Goal: Task Accomplishment & Management: Manage account settings

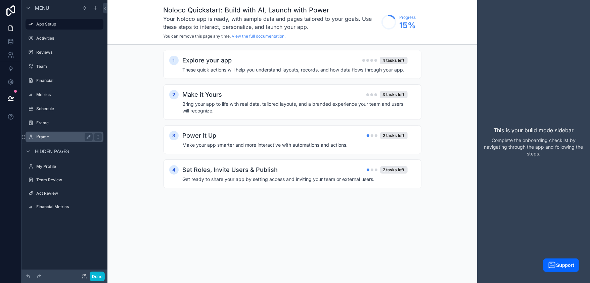
click at [53, 138] on label "Iframe" at bounding box center [63, 136] width 54 height 5
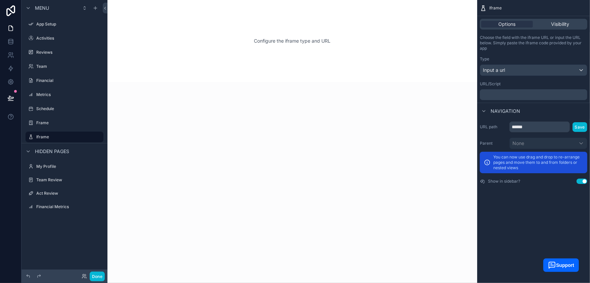
click at [510, 96] on p "﻿" at bounding box center [534, 94] width 103 height 5
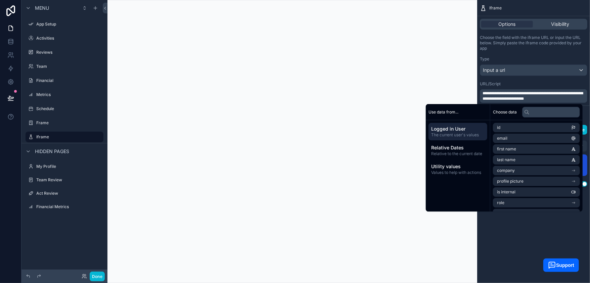
click at [376, 153] on div "scrollable content" at bounding box center [293, 141] width 370 height 283
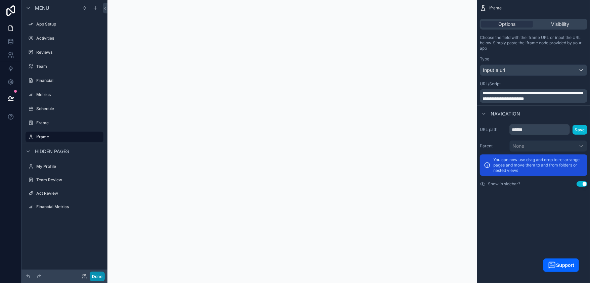
click at [97, 279] on button "Done" at bounding box center [97, 277] width 15 height 10
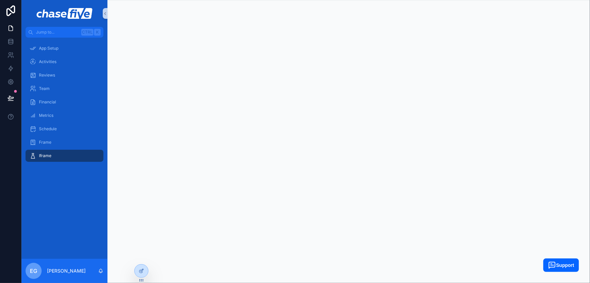
click at [15, 5] on link at bounding box center [11, 11] width 22 height 22
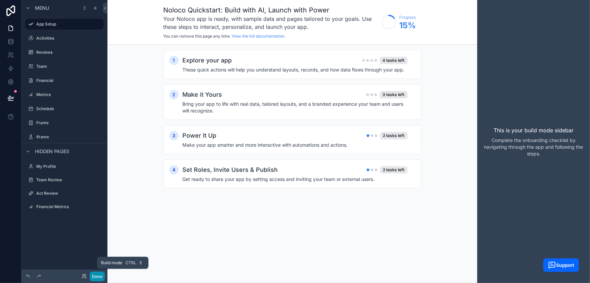
click at [97, 278] on button "Done" at bounding box center [97, 277] width 15 height 10
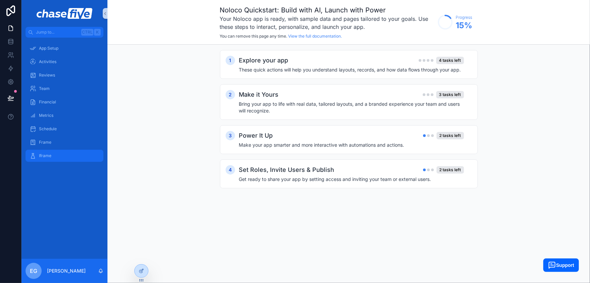
click at [48, 155] on span "Iframe" at bounding box center [45, 155] width 12 height 5
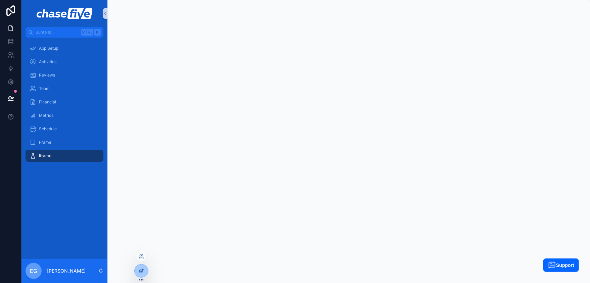
click at [144, 271] on div at bounding box center [141, 271] width 13 height 13
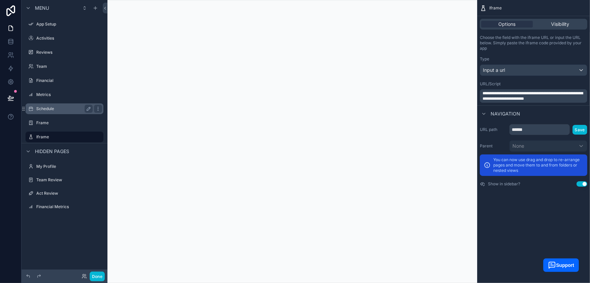
click at [60, 109] on label "Schedule" at bounding box center [63, 108] width 54 height 5
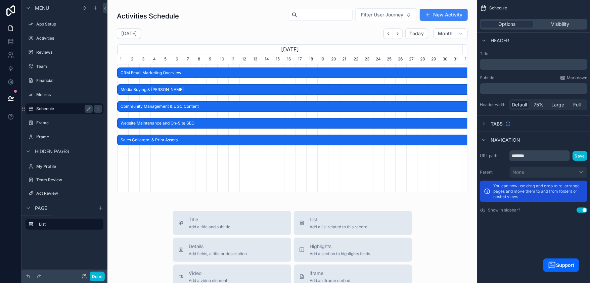
scroll to position [0, 345]
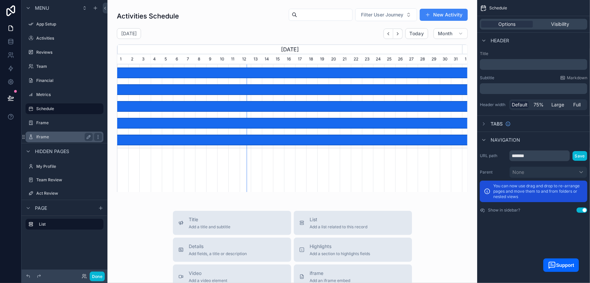
click at [55, 138] on label "Iframe" at bounding box center [63, 136] width 54 height 5
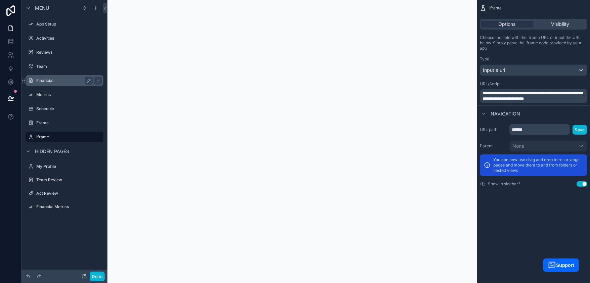
click at [53, 78] on label "Financial" at bounding box center [63, 80] width 54 height 5
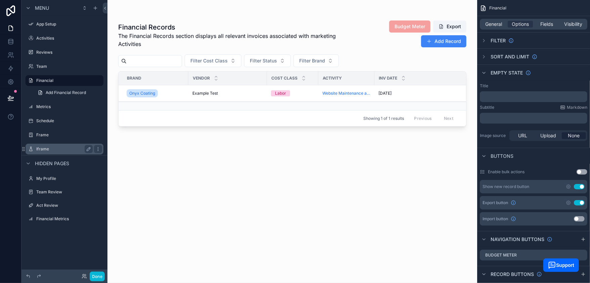
click at [47, 146] on div "Iframe" at bounding box center [64, 149] width 56 height 8
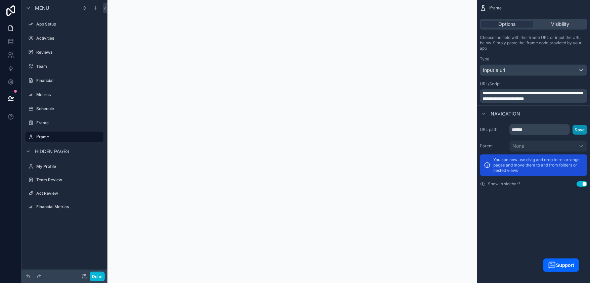
click at [580, 131] on button "Save" at bounding box center [580, 130] width 15 height 10
click at [286, 131] on div "scrollable content" at bounding box center [293, 141] width 370 height 283
click at [98, 276] on button "Done" at bounding box center [97, 277] width 15 height 10
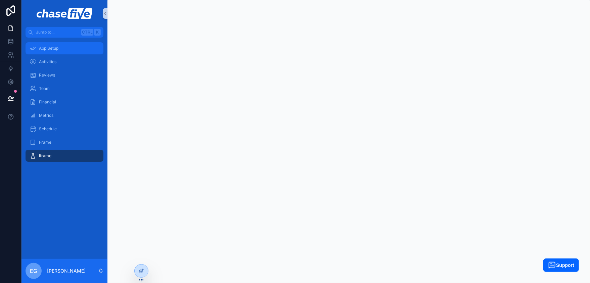
click at [72, 50] on div "App Setup" at bounding box center [65, 48] width 70 height 11
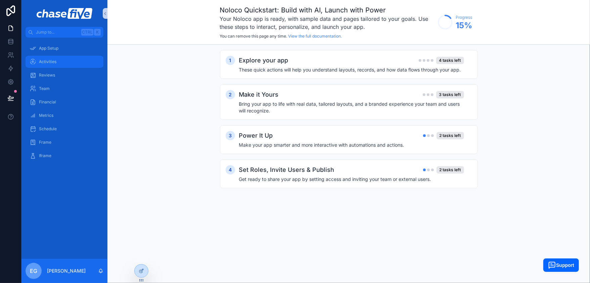
click at [52, 56] on div "Activities" at bounding box center [65, 61] width 70 height 11
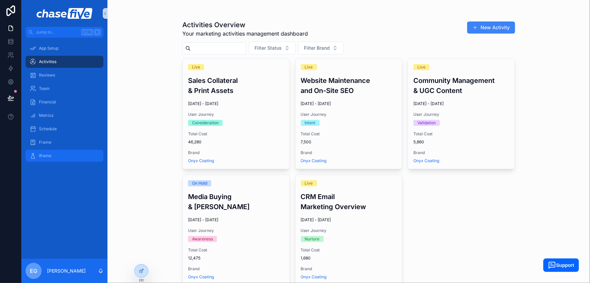
click at [67, 155] on div "Iframe" at bounding box center [65, 156] width 70 height 11
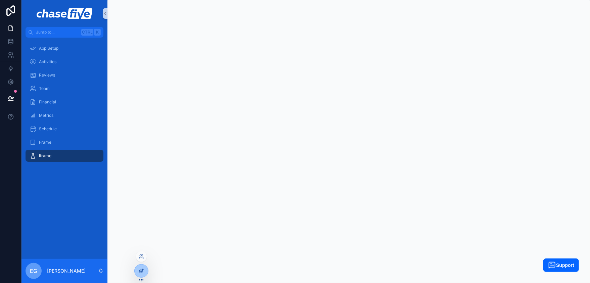
click at [136, 272] on div at bounding box center [141, 271] width 13 height 13
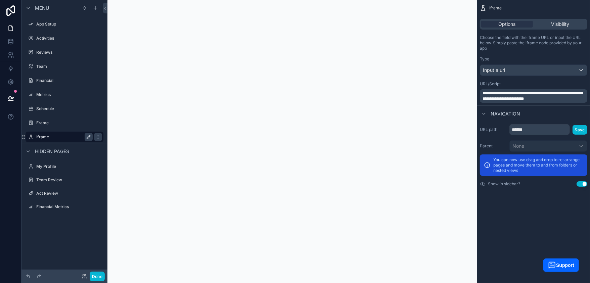
click at [90, 137] on icon "scrollable content" at bounding box center [88, 136] width 5 height 5
click at [65, 136] on input "******" at bounding box center [59, 137] width 46 height 8
type input "*"
type input "********"
click at [95, 138] on icon "scrollable content" at bounding box center [97, 136] width 5 height 5
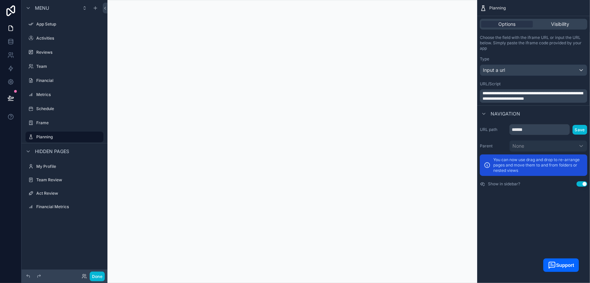
click at [164, 279] on div "scrollable content" at bounding box center [293, 141] width 370 height 283
click at [97, 279] on button "Done" at bounding box center [97, 277] width 15 height 10
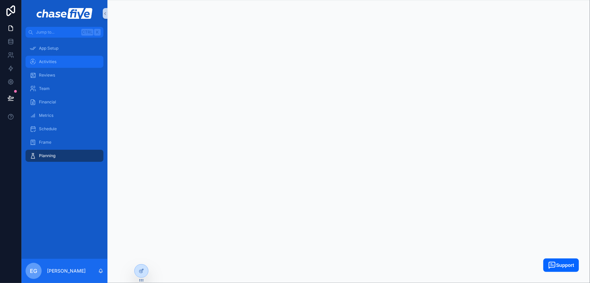
click at [48, 63] on span "Activities" at bounding box center [47, 61] width 17 height 5
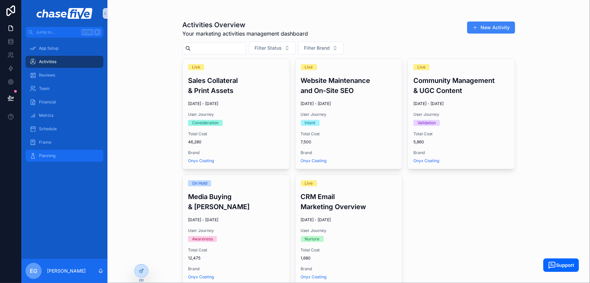
click at [57, 157] on div "Planning" at bounding box center [65, 156] width 70 height 11
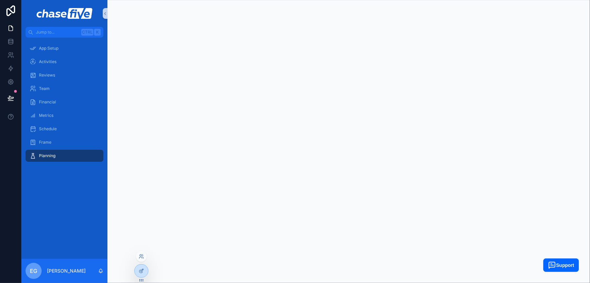
click at [135, 279] on div at bounding box center [141, 273] width 14 height 19
click at [138, 272] on div at bounding box center [141, 271] width 13 height 13
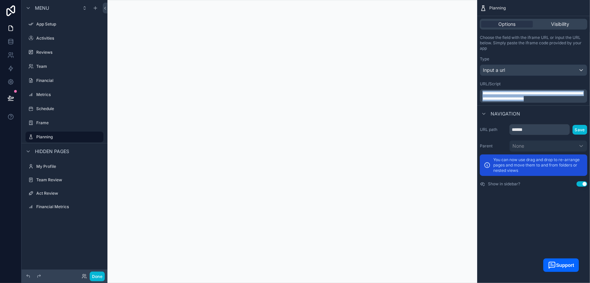
drag, startPoint x: 490, startPoint y: 93, endPoint x: 569, endPoint y: 102, distance: 79.8
click at [569, 102] on div "**********" at bounding box center [534, 95] width 108 height 13
click at [521, 94] on span "**********" at bounding box center [533, 95] width 100 height 9
drag, startPoint x: 509, startPoint y: 93, endPoint x: 556, endPoint y: 94, distance: 47.1
click at [556, 94] on span "**********" at bounding box center [533, 95] width 100 height 9
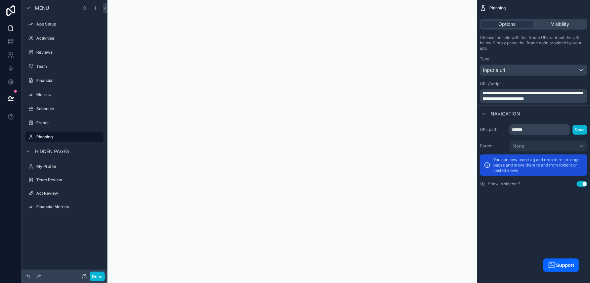
click at [567, 98] on p "**********" at bounding box center [534, 96] width 103 height 11
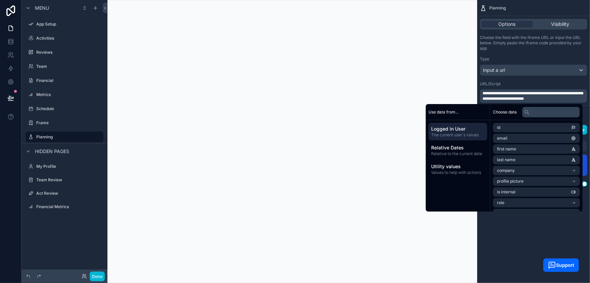
click at [568, 98] on p "**********" at bounding box center [534, 96] width 103 height 11
click at [398, 139] on div "scrollable content" at bounding box center [293, 141] width 370 height 283
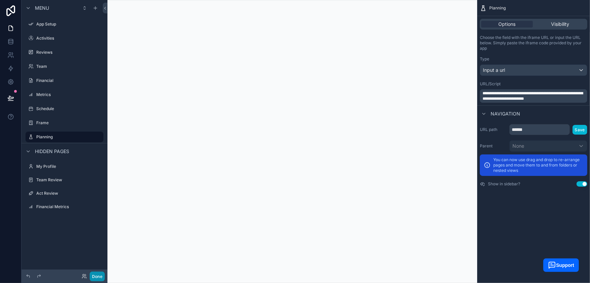
click at [96, 277] on button "Done" at bounding box center [97, 277] width 15 height 10
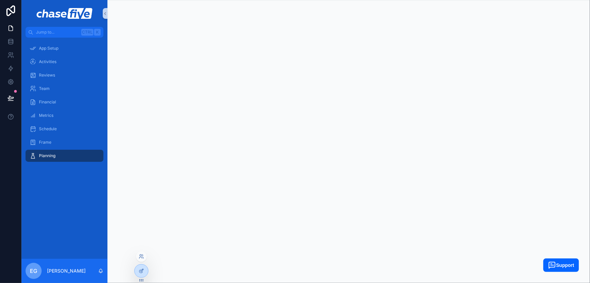
click at [135, 278] on div at bounding box center [141, 273] width 14 height 19
click at [144, 273] on div at bounding box center [141, 271] width 13 height 13
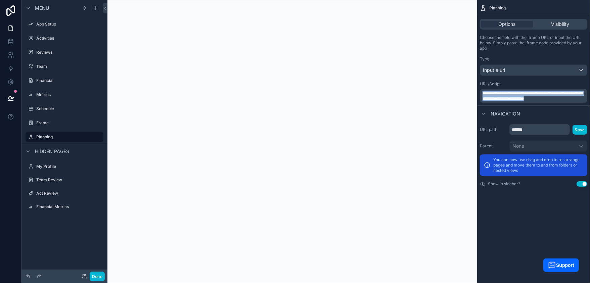
drag, startPoint x: 565, startPoint y: 99, endPoint x: 477, endPoint y: 92, distance: 87.9
click at [477, 92] on div "**********" at bounding box center [349, 141] width 483 height 283
click at [416, 102] on div "scrollable content" at bounding box center [293, 141] width 370 height 283
click at [99, 275] on button "Done" at bounding box center [97, 277] width 15 height 10
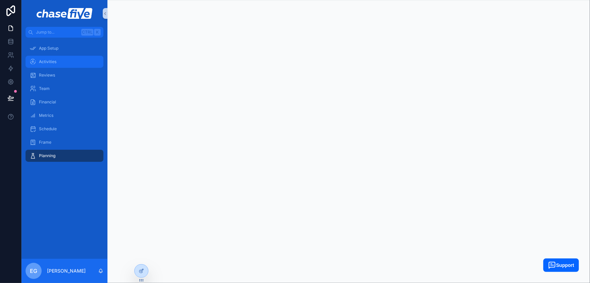
click at [55, 56] on div "Activities" at bounding box center [65, 61] width 70 height 11
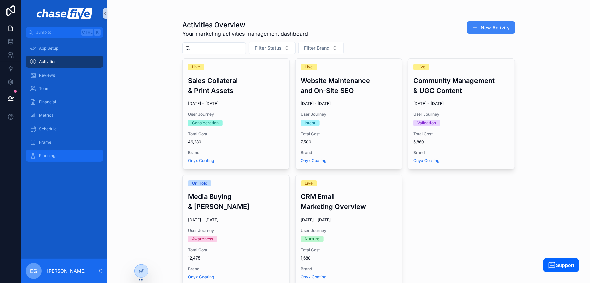
click at [66, 159] on div "Planning" at bounding box center [65, 156] width 70 height 11
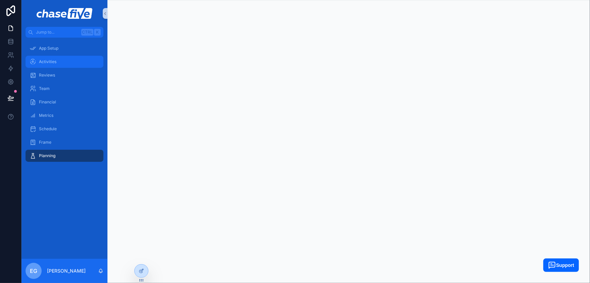
click at [61, 60] on div "Activities" at bounding box center [65, 61] width 70 height 11
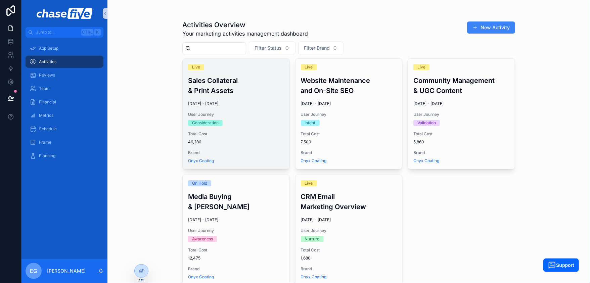
click at [253, 99] on div "Live Sales Collateral & Print Assets [DATE] - [DATE] User Journey Consideration…" at bounding box center [236, 114] width 107 height 110
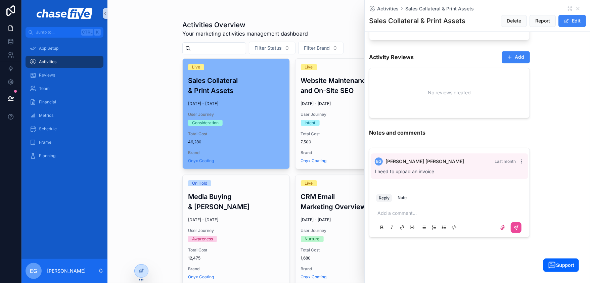
scroll to position [845, 0]
click at [152, 141] on div "Activities Overview Your marketing activities management dashboard New Activity…" at bounding box center [349, 141] width 483 height 283
click at [576, 9] on icon "scrollable content" at bounding box center [578, 8] width 5 height 5
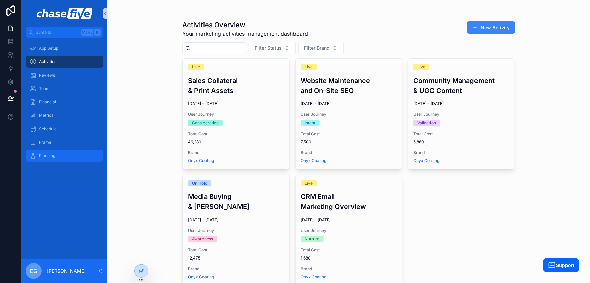
click at [39, 157] on span "Planning" at bounding box center [47, 155] width 16 height 5
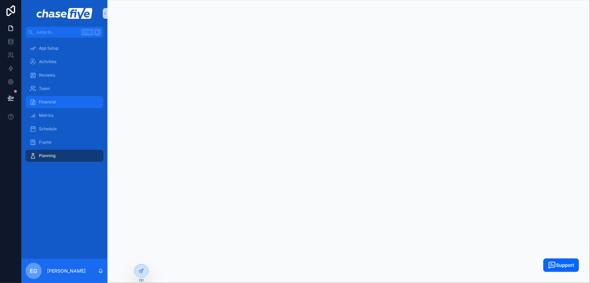
click at [46, 100] on span "Financial" at bounding box center [47, 101] width 17 height 5
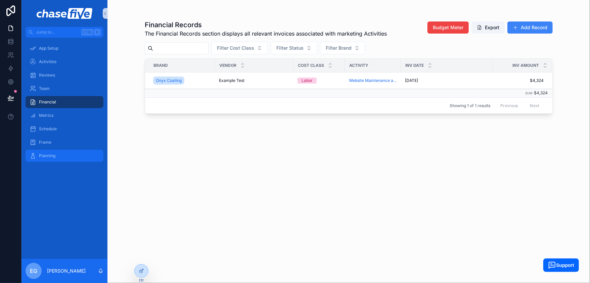
click at [52, 154] on span "Planning" at bounding box center [47, 155] width 16 height 5
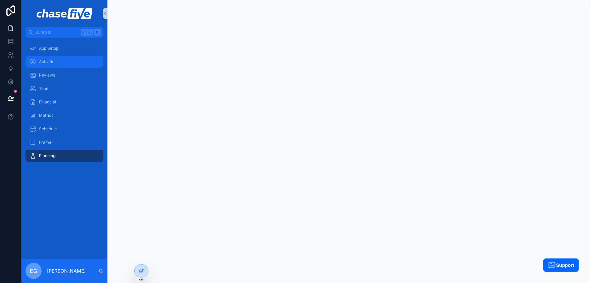
click at [49, 62] on span "Activities" at bounding box center [47, 61] width 17 height 5
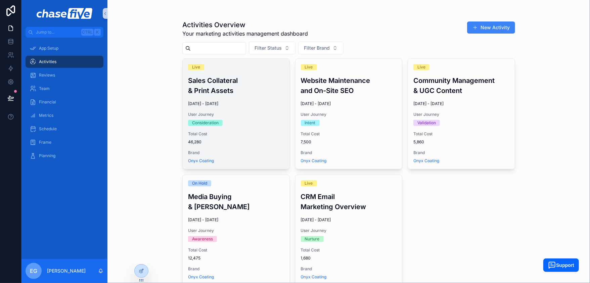
click at [230, 85] on h3 "Sales Collateral & Print Assets" at bounding box center [236, 86] width 96 height 20
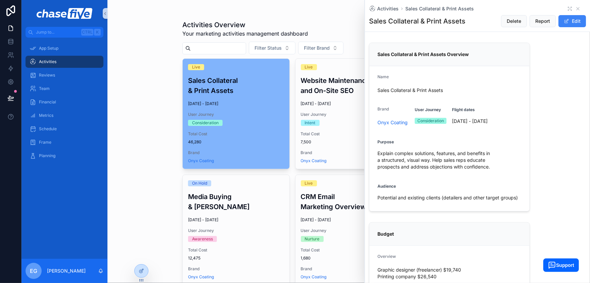
click at [159, 148] on div "Activities Overview Your marketing activities management dashboard New Activity…" at bounding box center [349, 141] width 483 height 283
click at [577, 8] on icon "scrollable content" at bounding box center [578, 8] width 3 height 3
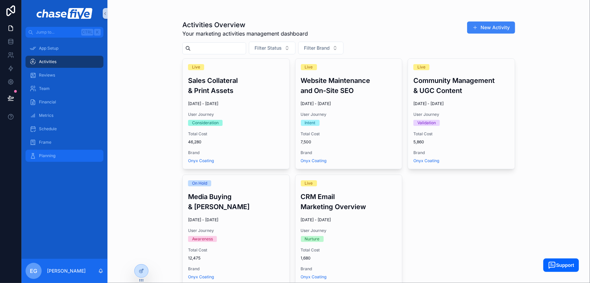
click at [52, 157] on span "Planning" at bounding box center [47, 155] width 16 height 5
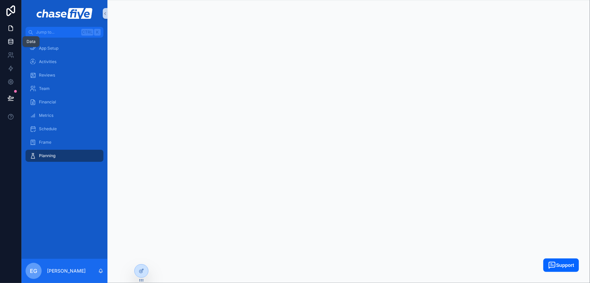
click at [10, 38] on icon at bounding box center [10, 41] width 7 height 7
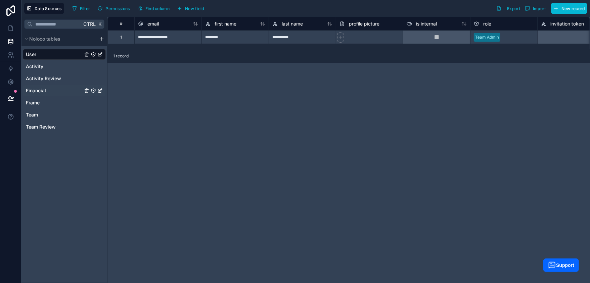
click at [38, 88] on span "Financial" at bounding box center [36, 90] width 20 height 7
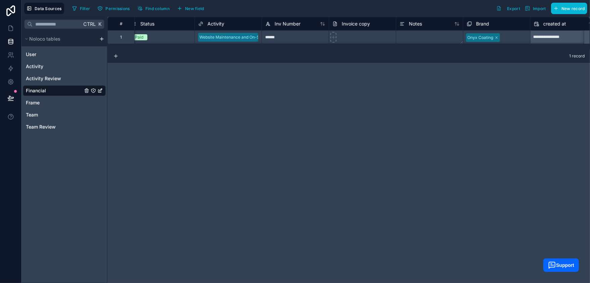
scroll to position [0, 182]
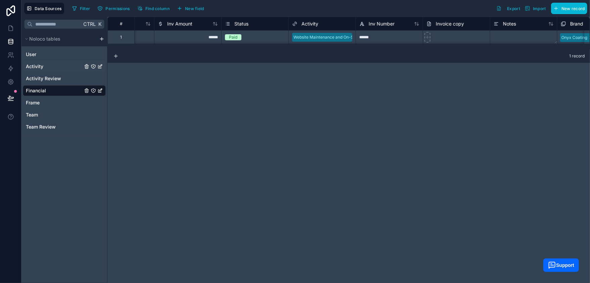
click at [31, 66] on span "Activity" at bounding box center [34, 66] width 17 height 7
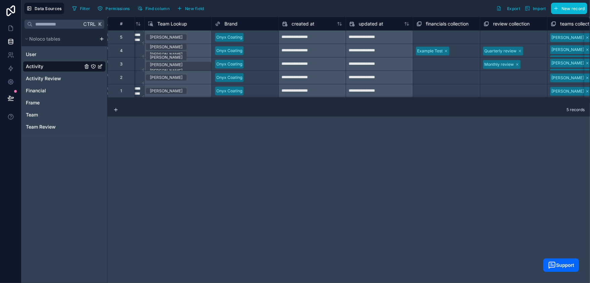
scroll to position [0, 1095]
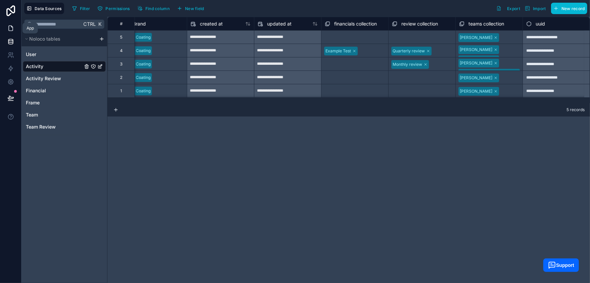
click at [12, 27] on icon at bounding box center [11, 28] width 4 height 5
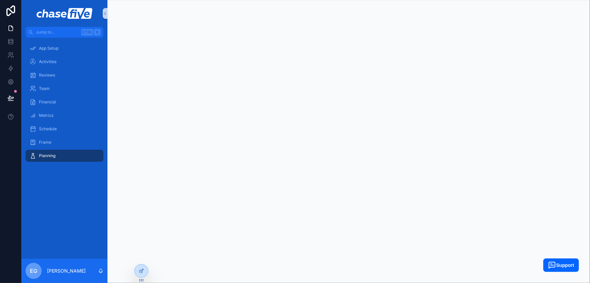
click at [554, 262] on img at bounding box center [552, 265] width 8 height 8
click at [50, 59] on span "Activities" at bounding box center [47, 61] width 17 height 5
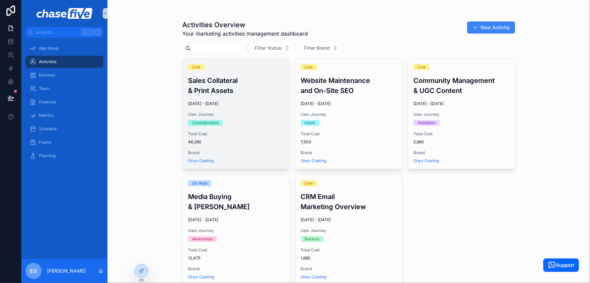
click at [224, 84] on h3 "Sales Collateral & Print Assets" at bounding box center [236, 86] width 96 height 20
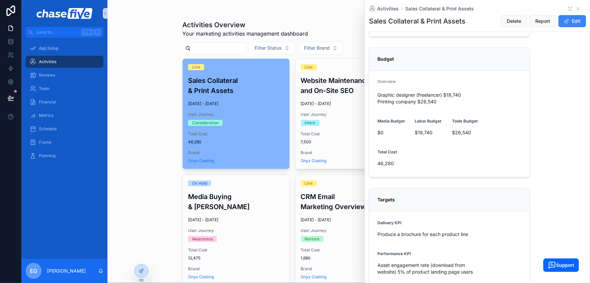
scroll to position [135, 0]
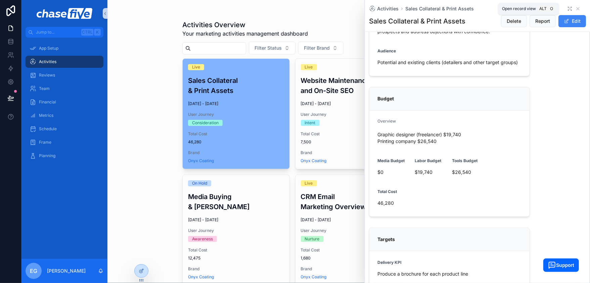
click at [568, 8] on icon "scrollable content" at bounding box center [570, 8] width 5 height 5
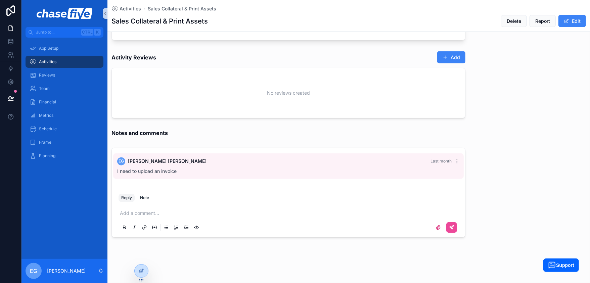
scroll to position [718, 0]
click at [9, 98] on icon at bounding box center [11, 97] width 6 height 3
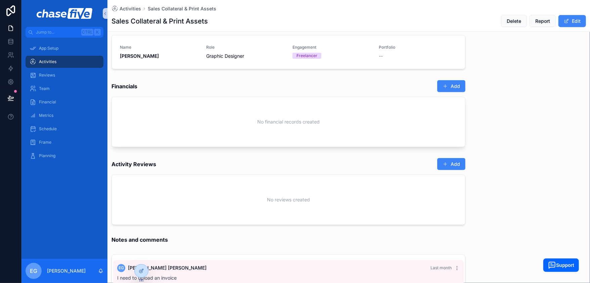
click at [47, 61] on span "Activities" at bounding box center [47, 61] width 17 height 5
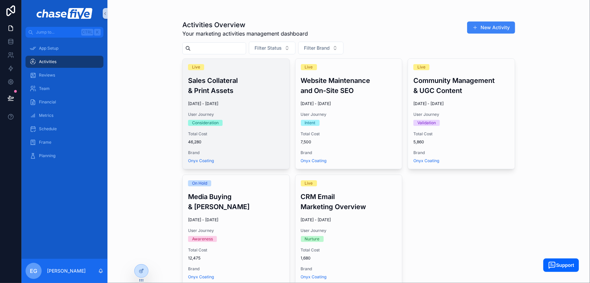
click at [250, 132] on span "Total Cost" at bounding box center [236, 133] width 96 height 5
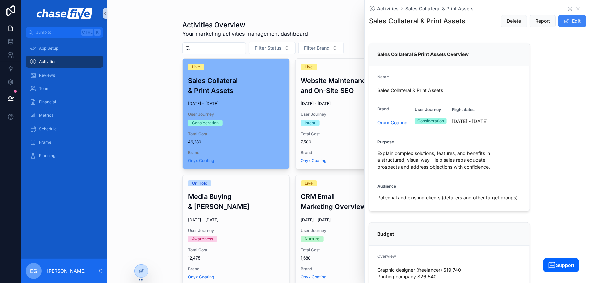
click at [568, 7] on icon "scrollable content" at bounding box center [570, 8] width 5 height 5
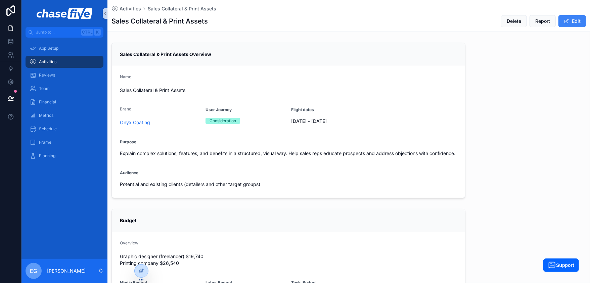
scroll to position [37, 0]
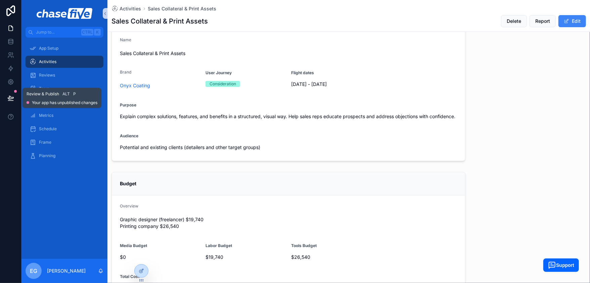
click at [9, 97] on icon at bounding box center [11, 97] width 6 height 3
click at [207, 128] on form "Name Sales Collateral & Print Assets Brand Onyx Coating User Journey Considerat…" at bounding box center [289, 95] width 354 height 132
click at [140, 273] on icon at bounding box center [141, 270] width 5 height 5
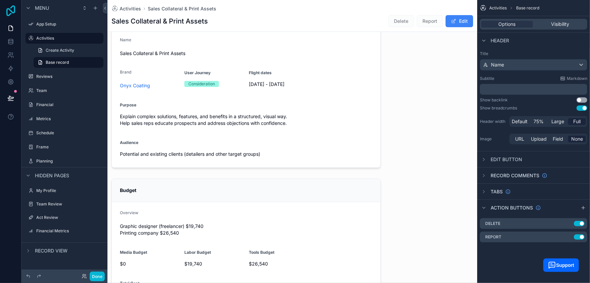
click at [8, 9] on icon at bounding box center [10, 10] width 9 height 11
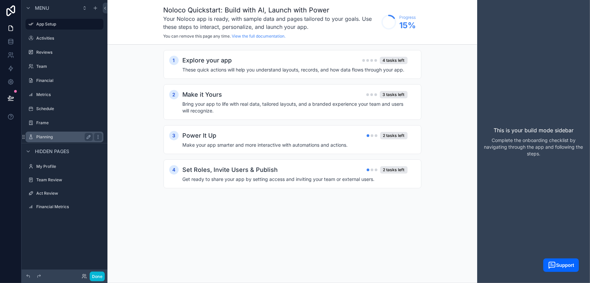
click at [60, 132] on div "Planning" at bounding box center [64, 137] width 75 height 11
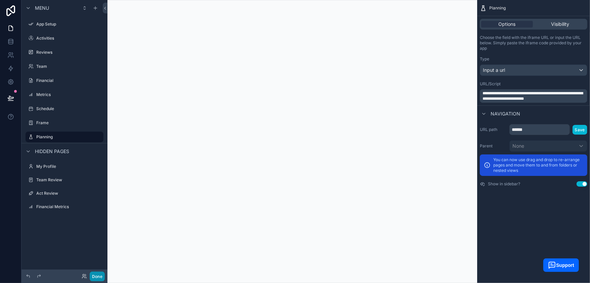
click at [90, 274] on button "Done" at bounding box center [97, 277] width 15 height 10
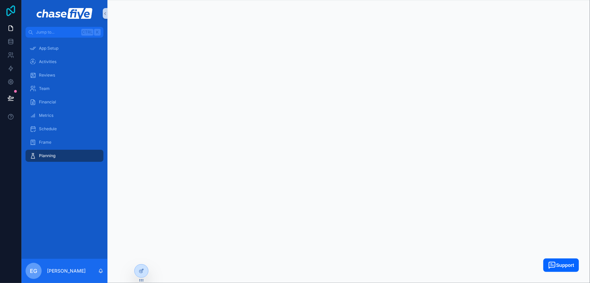
click at [9, 10] on icon at bounding box center [10, 10] width 9 height 11
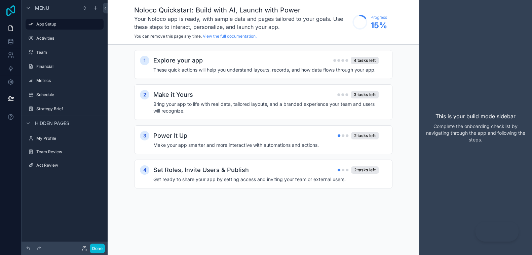
click at [11, 9] on icon at bounding box center [10, 10] width 13 height 11
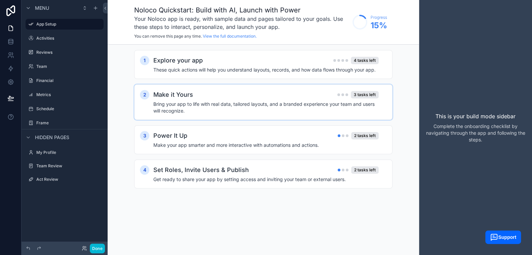
click at [161, 103] on h4 "Bring your app to life with real data, tailored layouts, and a branded experien…" at bounding box center [265, 107] width 225 height 13
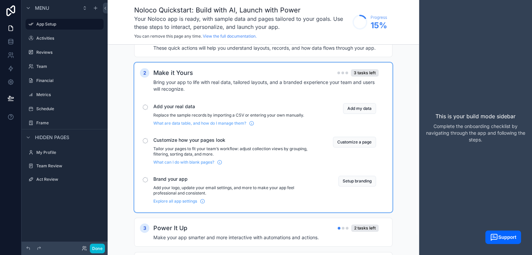
scroll to position [66, 0]
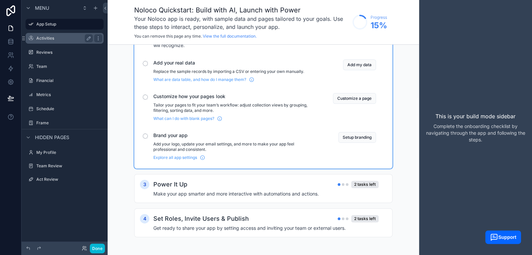
click at [47, 40] on label "Activities" at bounding box center [63, 38] width 54 height 5
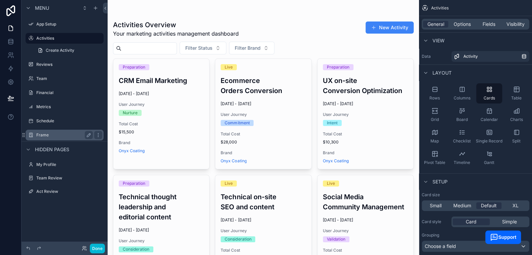
click at [57, 133] on label "Frame" at bounding box center [63, 134] width 54 height 5
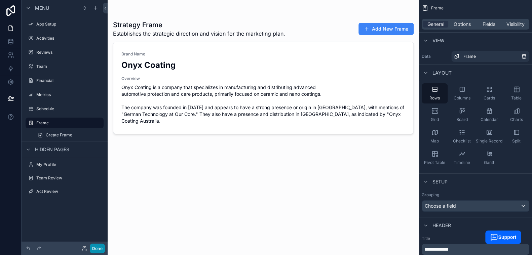
click at [96, 246] on button "Done" at bounding box center [97, 249] width 15 height 10
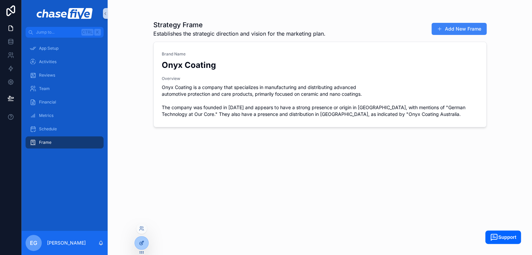
click at [143, 241] on icon at bounding box center [142, 242] width 3 height 3
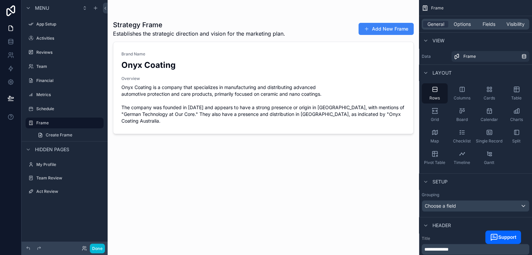
click at [233, 90] on div "scrollable content" at bounding box center [263, 123] width 311 height 247
click at [302, 85] on span "Onyx Coating is a company that specializes in manufacturing and distributing ad…" at bounding box center [263, 104] width 284 height 40
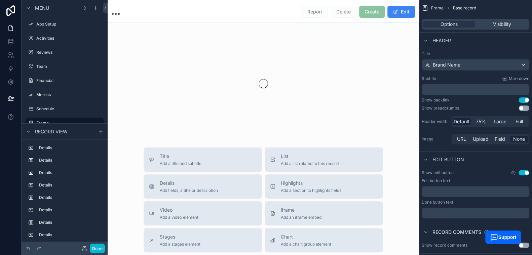
click at [302, 85] on div "scrollable content" at bounding box center [263, 84] width 311 height 106
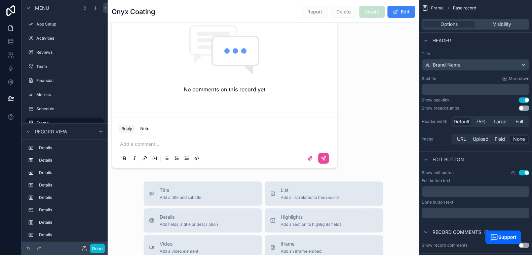
scroll to position [1445, 0]
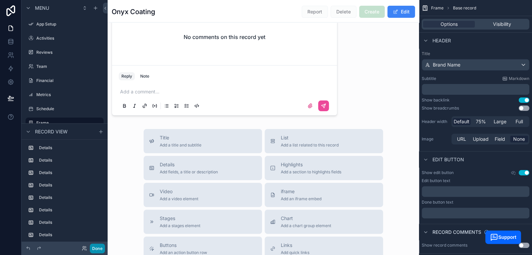
click at [101, 248] on button "Done" at bounding box center [97, 249] width 15 height 10
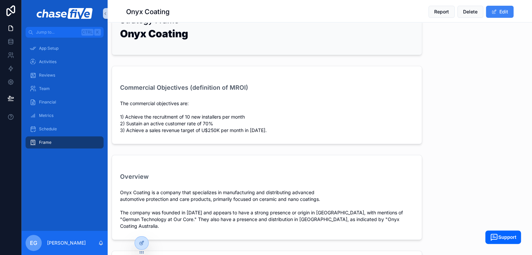
scroll to position [0, 0]
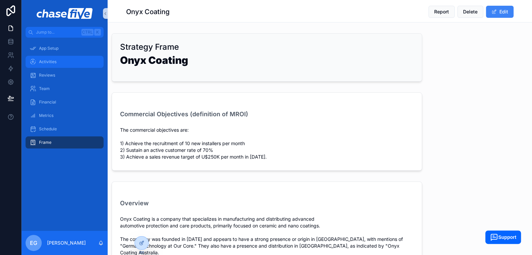
click at [48, 63] on span "Activities" at bounding box center [47, 61] width 17 height 5
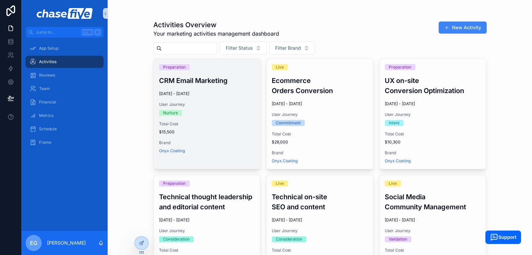
click at [208, 88] on div "Preparation CRM Email Marketing 16/07/2025 - 31/08/2025 User Journey Nurture To…" at bounding box center [207, 109] width 107 height 100
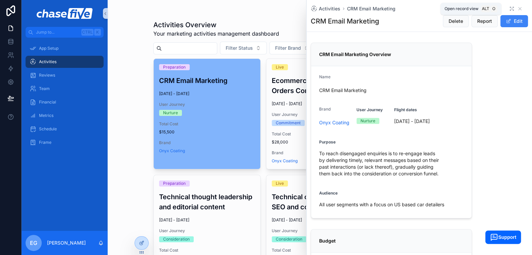
click at [509, 8] on icon "scrollable content" at bounding box center [511, 8] width 5 height 5
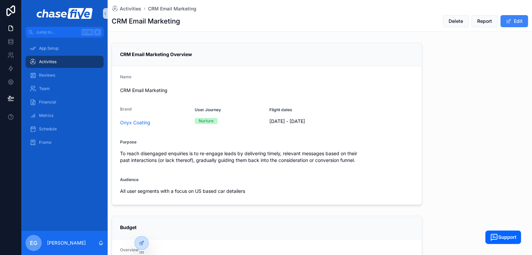
click at [46, 60] on span "Activities" at bounding box center [47, 61] width 17 height 5
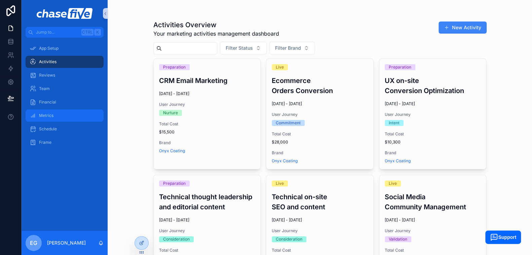
click at [60, 110] on div "Metrics" at bounding box center [65, 115] width 70 height 11
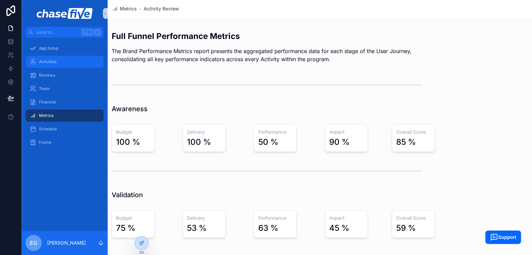
click at [56, 57] on div "Activities" at bounding box center [65, 61] width 70 height 11
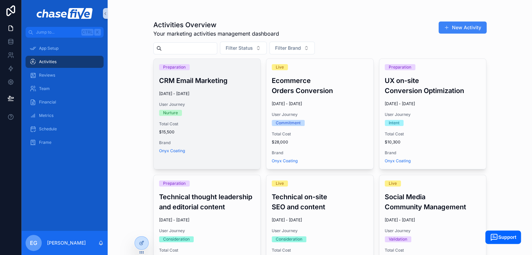
click at [193, 76] on h3 "CRM Email Marketing" at bounding box center [207, 81] width 96 height 10
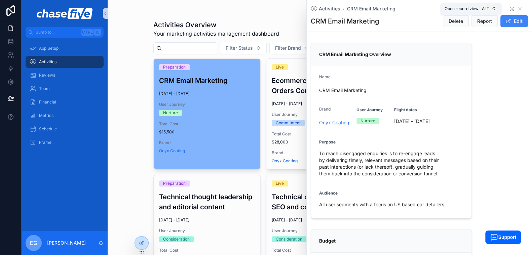
click at [509, 8] on icon "scrollable content" at bounding box center [511, 8] width 5 height 5
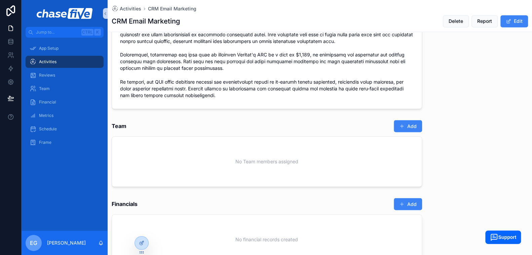
scroll to position [672, 0]
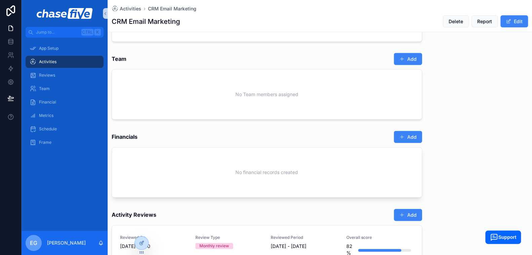
click at [400, 50] on div "Team Add No Team members assigned" at bounding box center [267, 86] width 318 height 73
click at [399, 54] on button "Add" at bounding box center [407, 59] width 28 height 12
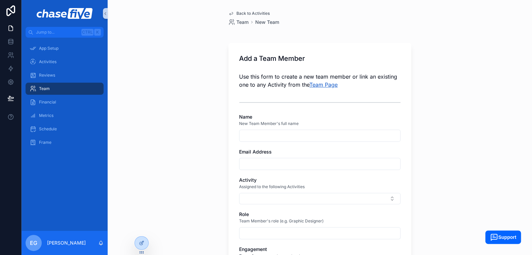
click at [321, 84] on link "Team Page" at bounding box center [323, 84] width 28 height 7
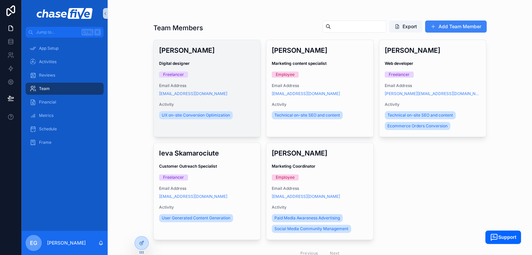
click at [196, 61] on span "Digital designer" at bounding box center [207, 63] width 96 height 5
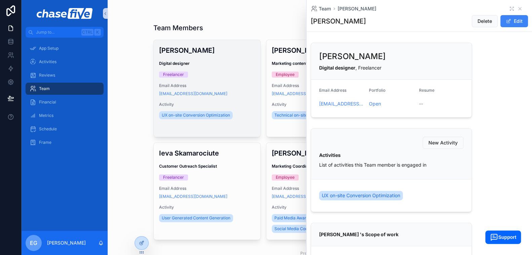
click at [197, 110] on div "UX on-site Conversion Optimization" at bounding box center [197, 115] width 76 height 11
click at [223, 83] on span "Email Address" at bounding box center [207, 85] width 96 height 5
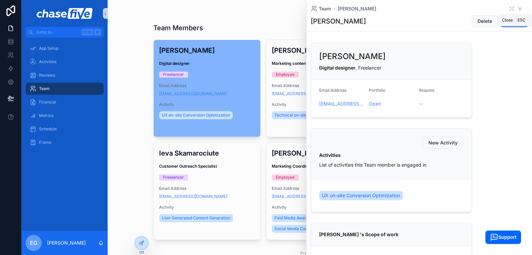
click at [517, 7] on icon "scrollable content" at bounding box center [519, 8] width 5 height 5
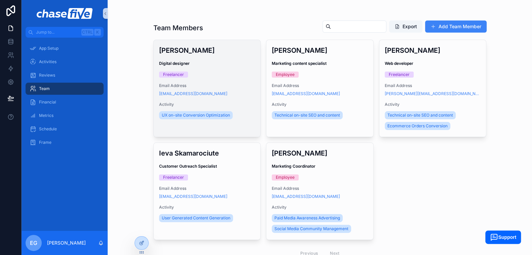
click at [227, 86] on span "Email Address" at bounding box center [207, 85] width 96 height 5
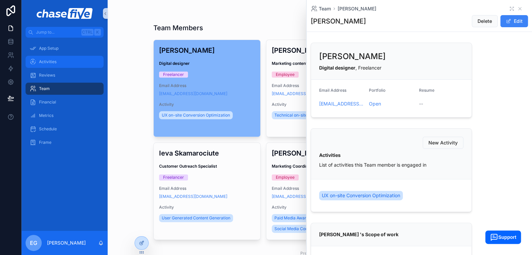
click at [55, 58] on div "Activities" at bounding box center [65, 61] width 70 height 11
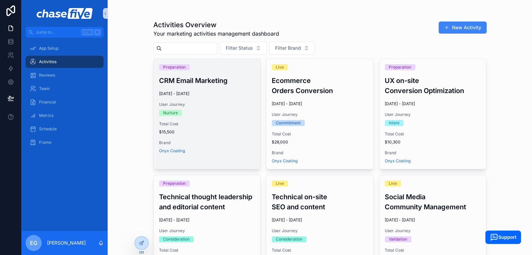
click at [205, 101] on div "Preparation CRM Email Marketing 16/07/2025 - 31/08/2025 User Journey Nurture To…" at bounding box center [207, 109] width 107 height 100
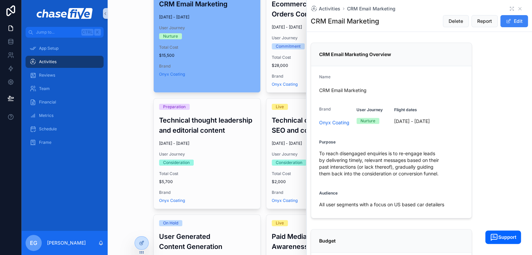
scroll to position [168, 0]
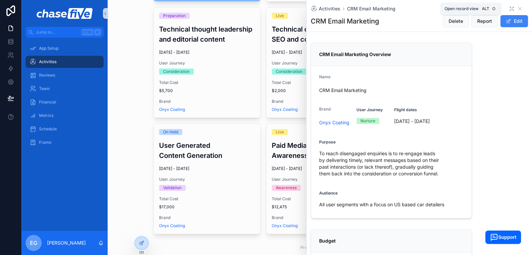
click at [512, 7] on icon "scrollable content" at bounding box center [512, 7] width 1 height 1
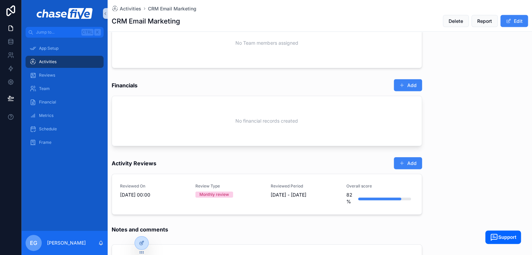
scroll to position [773, 0]
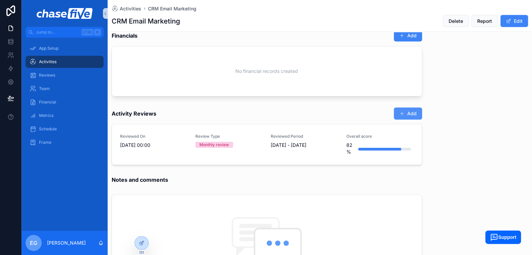
click at [402, 111] on button "Add" at bounding box center [407, 114] width 28 height 12
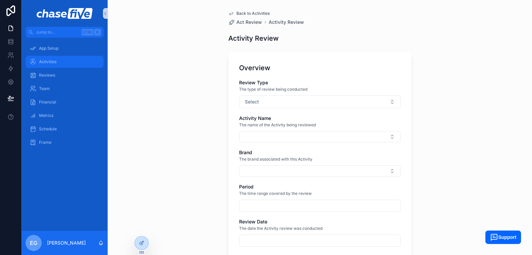
click at [47, 64] on span "Activities" at bounding box center [47, 61] width 17 height 5
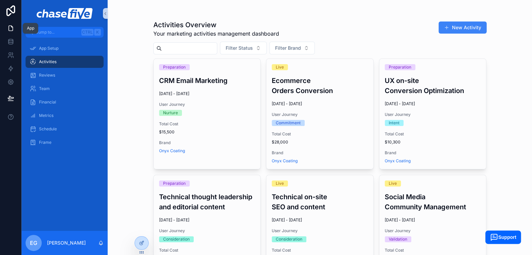
click at [10, 28] on icon at bounding box center [10, 28] width 7 height 7
click at [7, 29] on icon at bounding box center [10, 28] width 7 height 7
click at [12, 9] on icon at bounding box center [10, 10] width 13 height 11
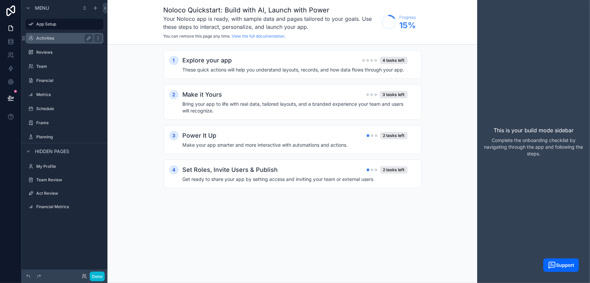
click at [47, 42] on div "Activities" at bounding box center [64, 38] width 56 height 8
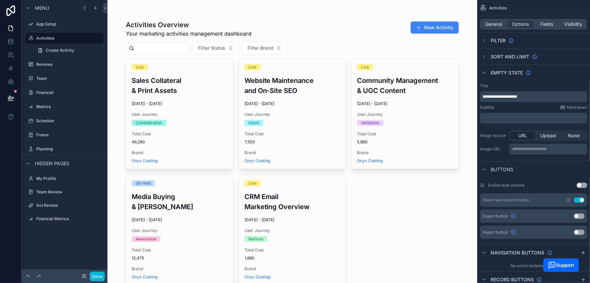
click at [101, 272] on div "Done" at bounding box center [65, 276] width 86 height 13
click at [90, 277] on button "Done" at bounding box center [97, 277] width 15 height 10
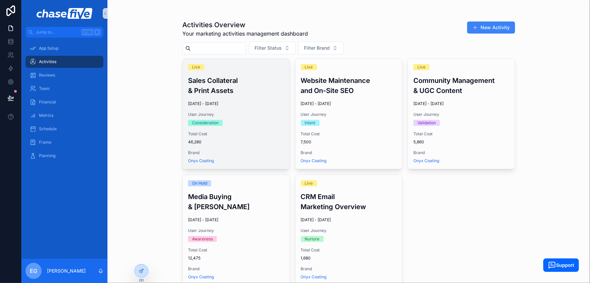
click at [230, 80] on h3 "Sales Collateral & Print Assets" at bounding box center [236, 86] width 96 height 20
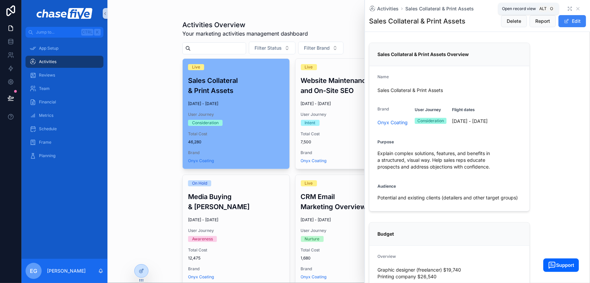
click at [568, 8] on icon "scrollable content" at bounding box center [570, 8] width 5 height 5
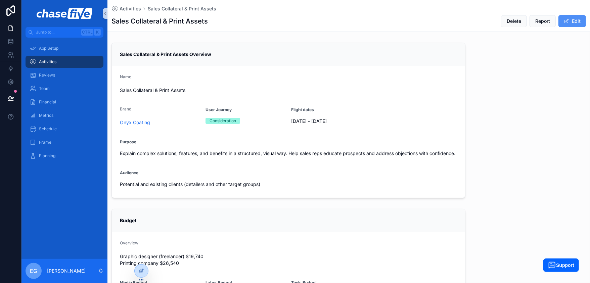
click at [570, 22] on button "Edit" at bounding box center [573, 21] width 28 height 12
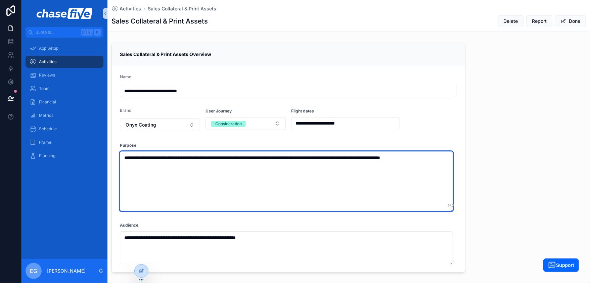
click at [206, 167] on textarea "**********" at bounding box center [286, 182] width 333 height 60
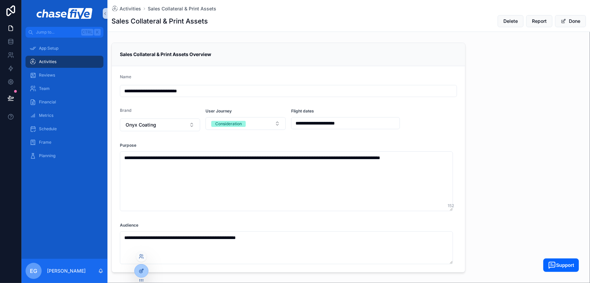
click at [140, 272] on icon at bounding box center [141, 270] width 5 height 5
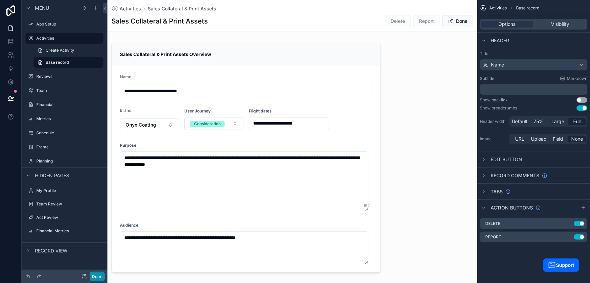
click at [92, 277] on button "Done" at bounding box center [97, 277] width 15 height 10
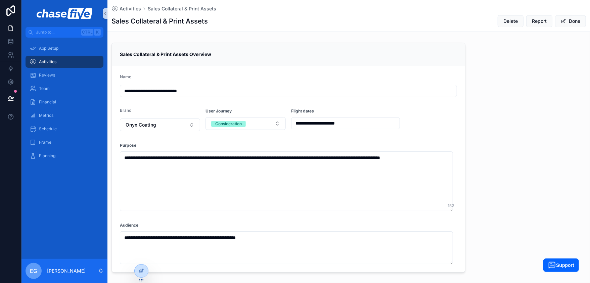
click at [65, 57] on div "Activities" at bounding box center [65, 61] width 70 height 11
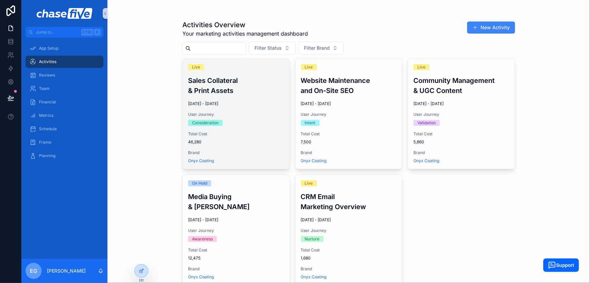
click at [241, 82] on h3 "Sales Collateral & Print Assets" at bounding box center [236, 86] width 96 height 20
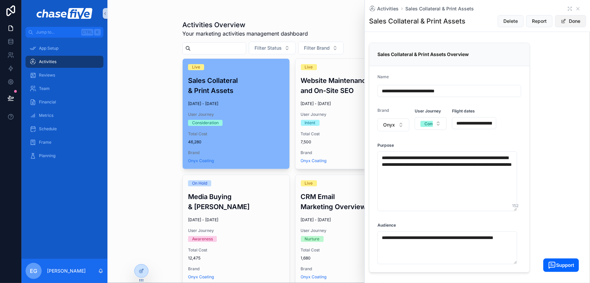
click at [573, 19] on button "Done" at bounding box center [570, 21] width 31 height 12
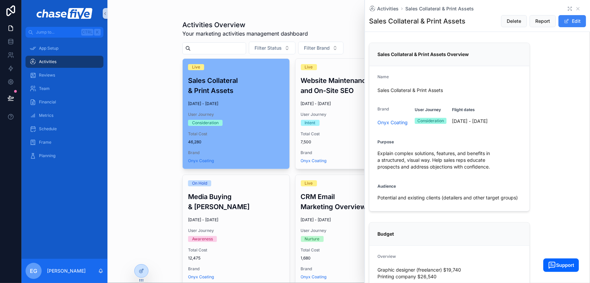
click at [569, 9] on icon "scrollable content" at bounding box center [569, 9] width 1 height 1
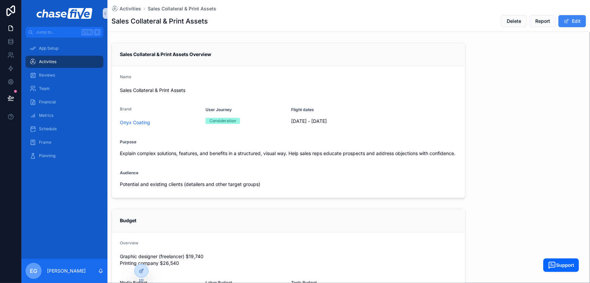
drag, startPoint x: 291, startPoint y: 121, endPoint x: 354, endPoint y: 121, distance: 63.2
click at [354, 121] on span "[DATE] - [DATE]" at bounding box center [345, 121] width 109 height 7
click at [350, 121] on span "[DATE] - [DATE]" at bounding box center [345, 121] width 109 height 7
click at [141, 268] on icon at bounding box center [141, 270] width 5 height 5
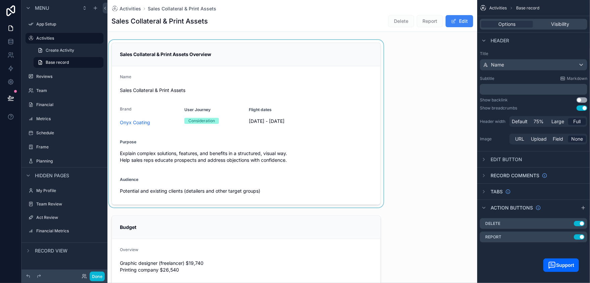
click at [346, 101] on div "scrollable content" at bounding box center [247, 124] width 278 height 168
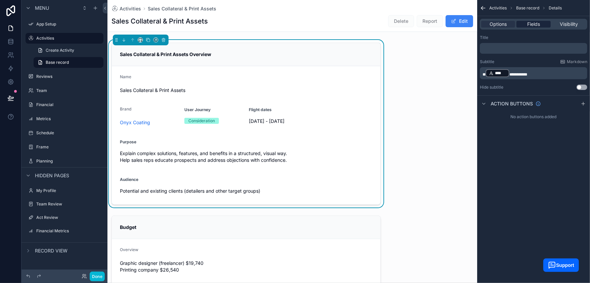
click at [538, 27] on span "Fields" at bounding box center [534, 24] width 13 height 7
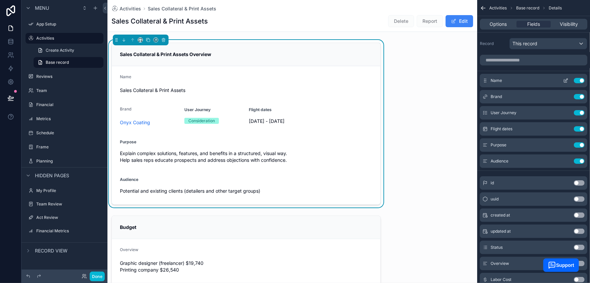
click at [577, 80] on button "Use setting" at bounding box center [579, 80] width 11 height 5
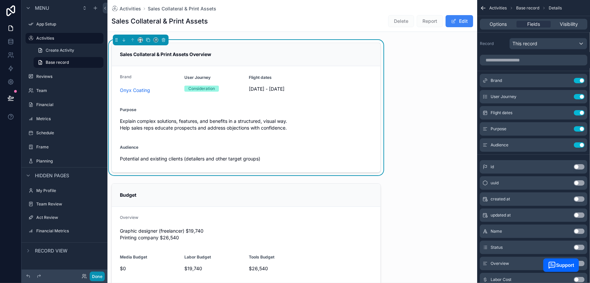
click at [97, 281] on button "Done" at bounding box center [97, 277] width 15 height 10
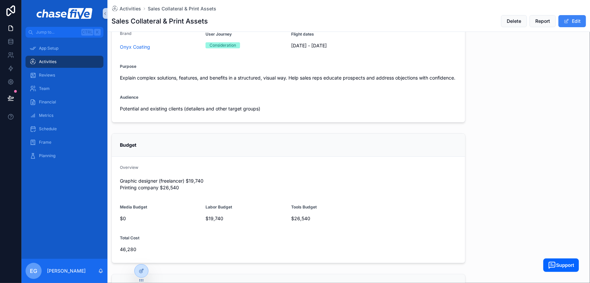
scroll to position [112, 0]
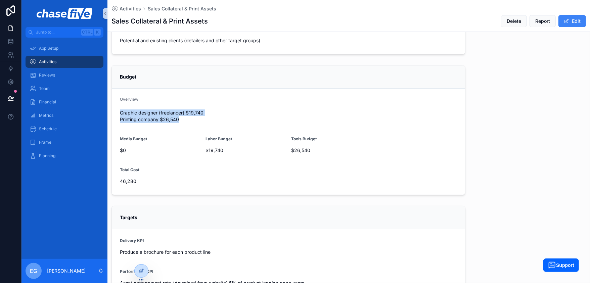
drag, startPoint x: 119, startPoint y: 118, endPoint x: 192, endPoint y: 127, distance: 73.5
click at [192, 127] on form "Overview Graphic designer (freelancer) $19,740 Printing company $26,540 Media B…" at bounding box center [289, 142] width 354 height 106
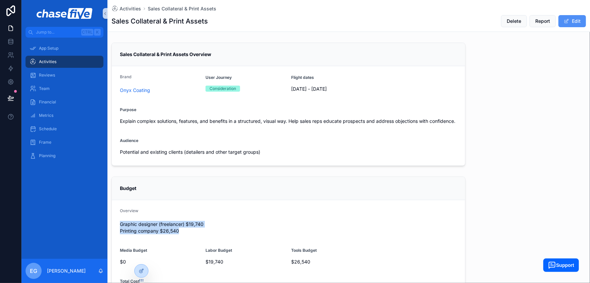
click at [567, 22] on button "Edit" at bounding box center [573, 21] width 28 height 12
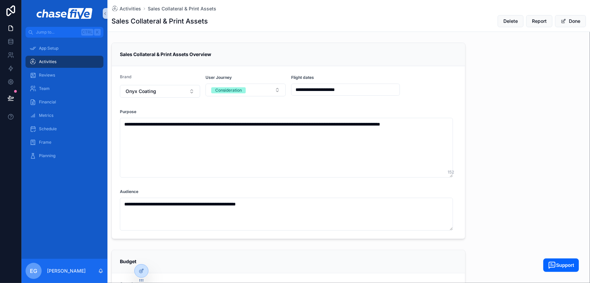
click at [284, 107] on form "**********" at bounding box center [289, 152] width 354 height 173
click at [574, 18] on button "Done" at bounding box center [570, 21] width 31 height 12
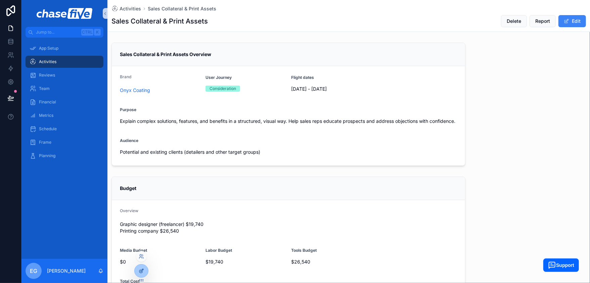
click at [144, 273] on div at bounding box center [141, 271] width 13 height 13
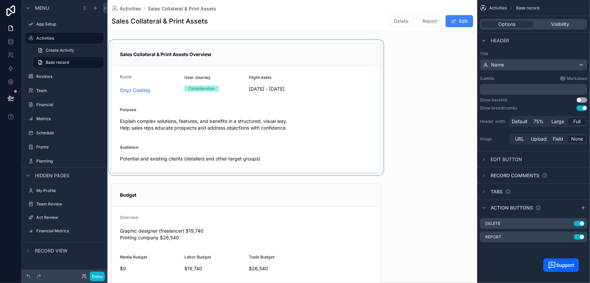
click at [348, 111] on div "scrollable content" at bounding box center [247, 107] width 278 height 135
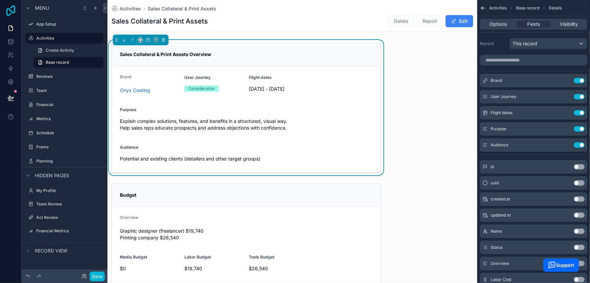
click at [13, 12] on icon at bounding box center [10, 10] width 13 height 11
